Goal: Check status

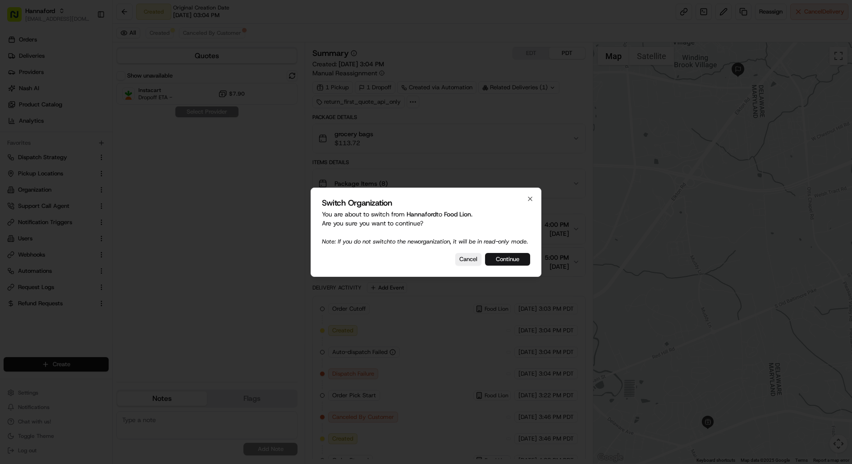
click at [507, 261] on button "Continue" at bounding box center [507, 259] width 45 height 13
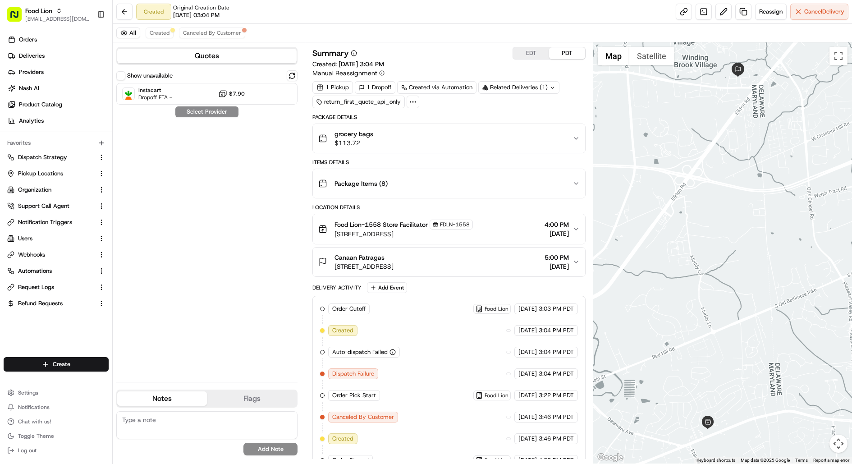
click at [128, 72] on label "Show unavailable" at bounding box center [150, 76] width 46 height 8
click at [125, 72] on button "Show unavailable" at bounding box center [120, 75] width 9 height 9
click at [508, 145] on div "grocery bags $113.72" at bounding box center [445, 138] width 254 height 18
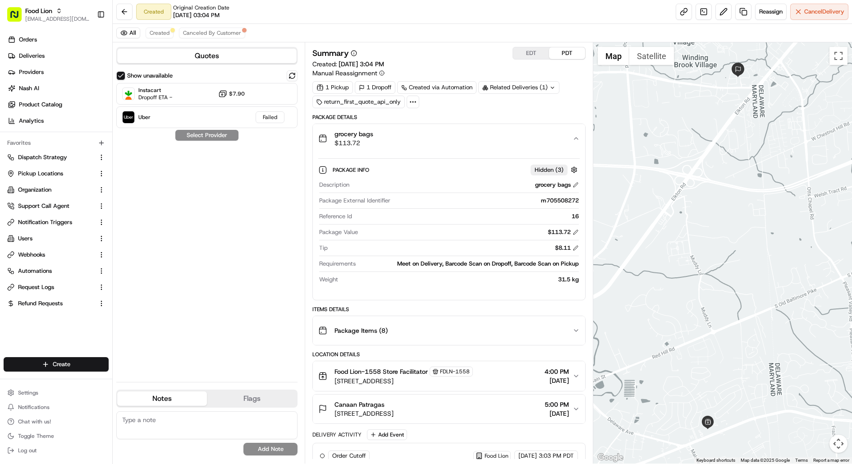
click at [462, 265] on div "Meet on Delivery, Barcode Scan on Dropoff, Barcode Scan on Pickup" at bounding box center [468, 264] width 219 height 8
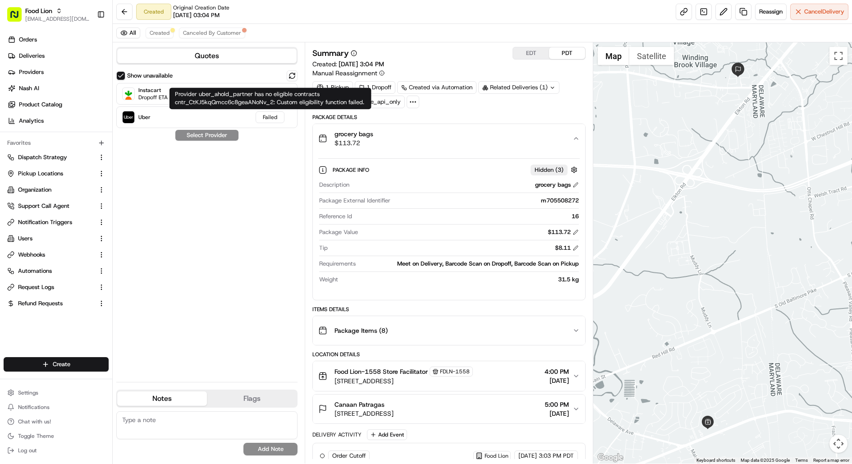
click at [260, 103] on div "Provider uber_ahold_partner has no eligible contracts cntr_CtKJ5kqQmcc6c8geaANo…" at bounding box center [270, 98] width 202 height 22
copy div "cntr_CtKJ5kqQmcc6c8geaANoNv_2"
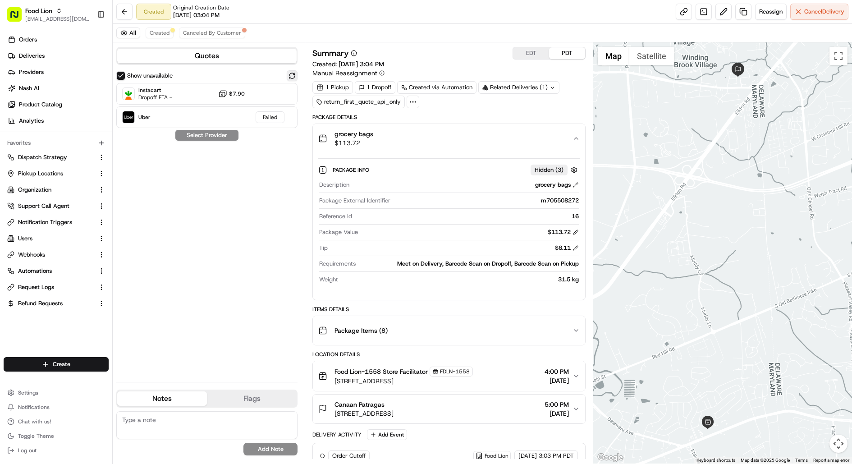
click at [288, 74] on button at bounding box center [292, 75] width 11 height 11
click at [295, 74] on button at bounding box center [292, 75] width 11 height 11
click at [290, 73] on button at bounding box center [292, 75] width 11 height 11
click at [293, 77] on button at bounding box center [292, 75] width 11 height 11
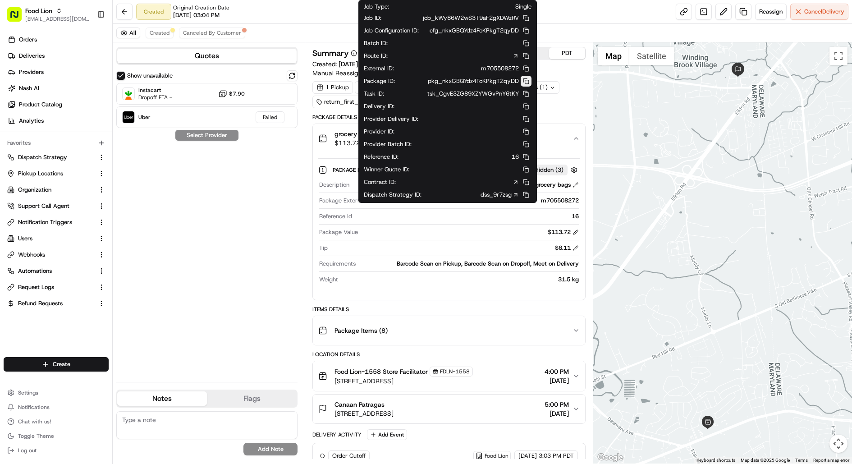
click at [526, 81] on button at bounding box center [526, 81] width 11 height 11
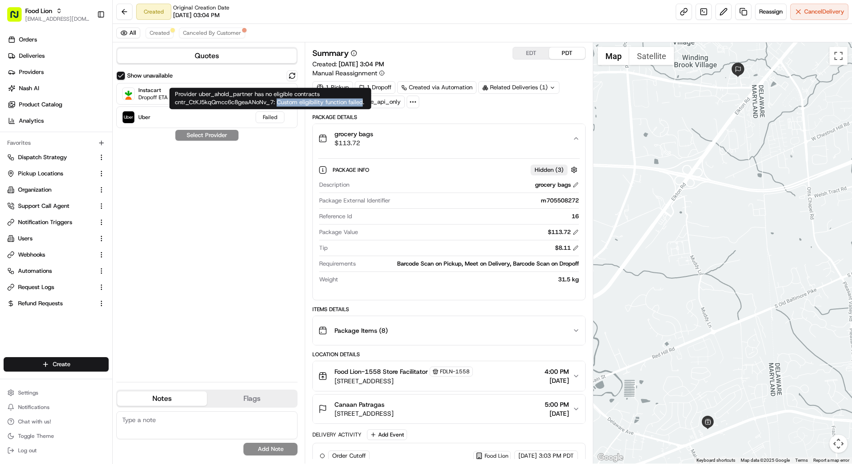
drag, startPoint x: 363, startPoint y: 101, endPoint x: 278, endPoint y: 101, distance: 85.2
click at [278, 101] on div "Provider uber_ahold_partner has no eligible contracts cntr_CtKJ5kqQmcc6c8geaANo…" at bounding box center [270, 98] width 202 height 22
copy div "Custom eligibility function failed"
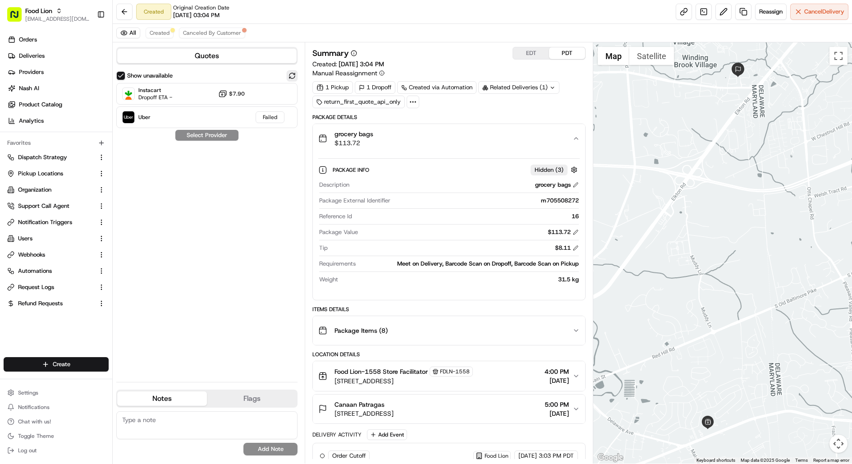
click at [290, 73] on button at bounding box center [292, 75] width 11 height 11
